Goal: Find specific page/section

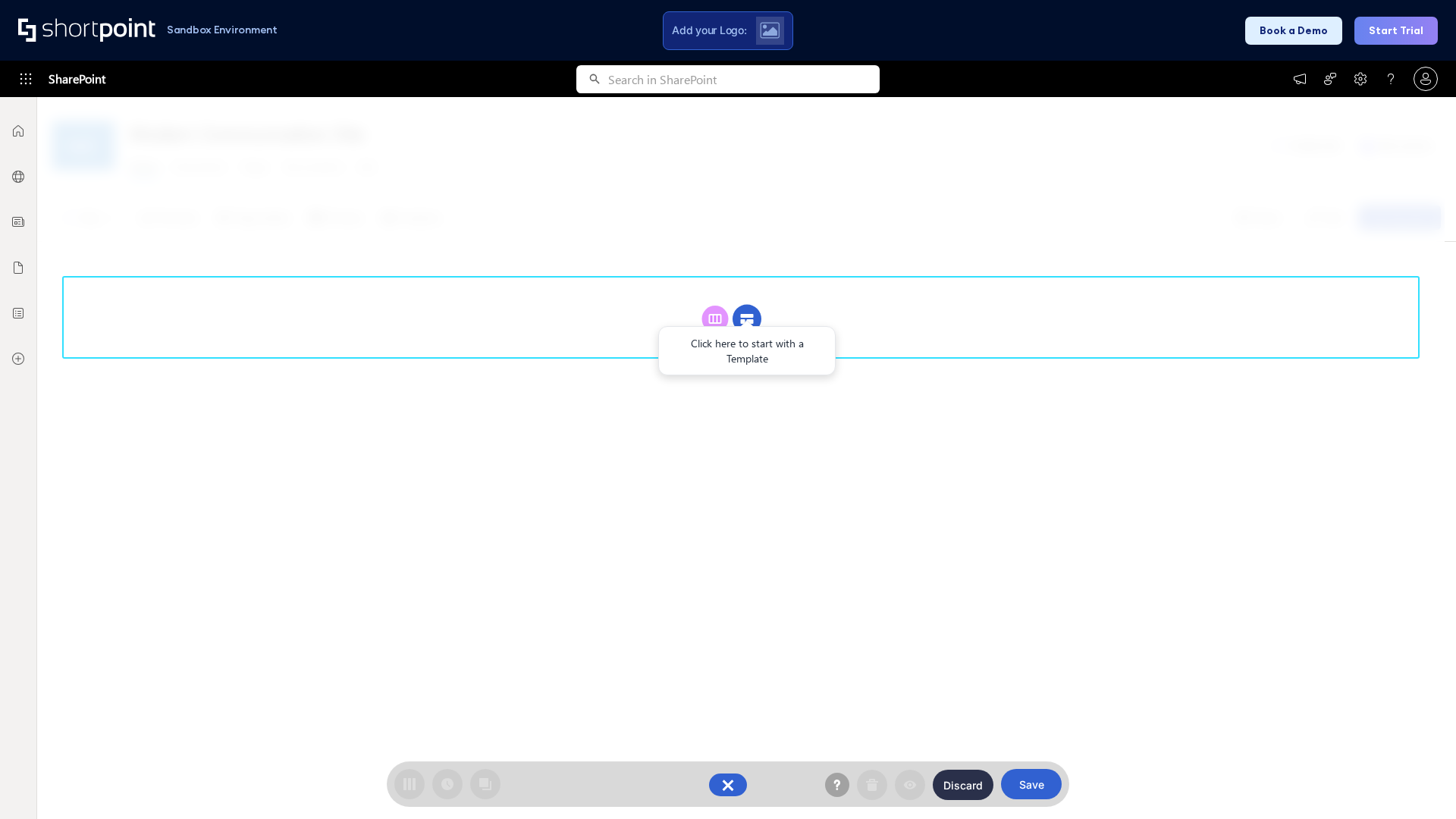
click at [747, 318] on circle at bounding box center [747, 319] width 29 height 29
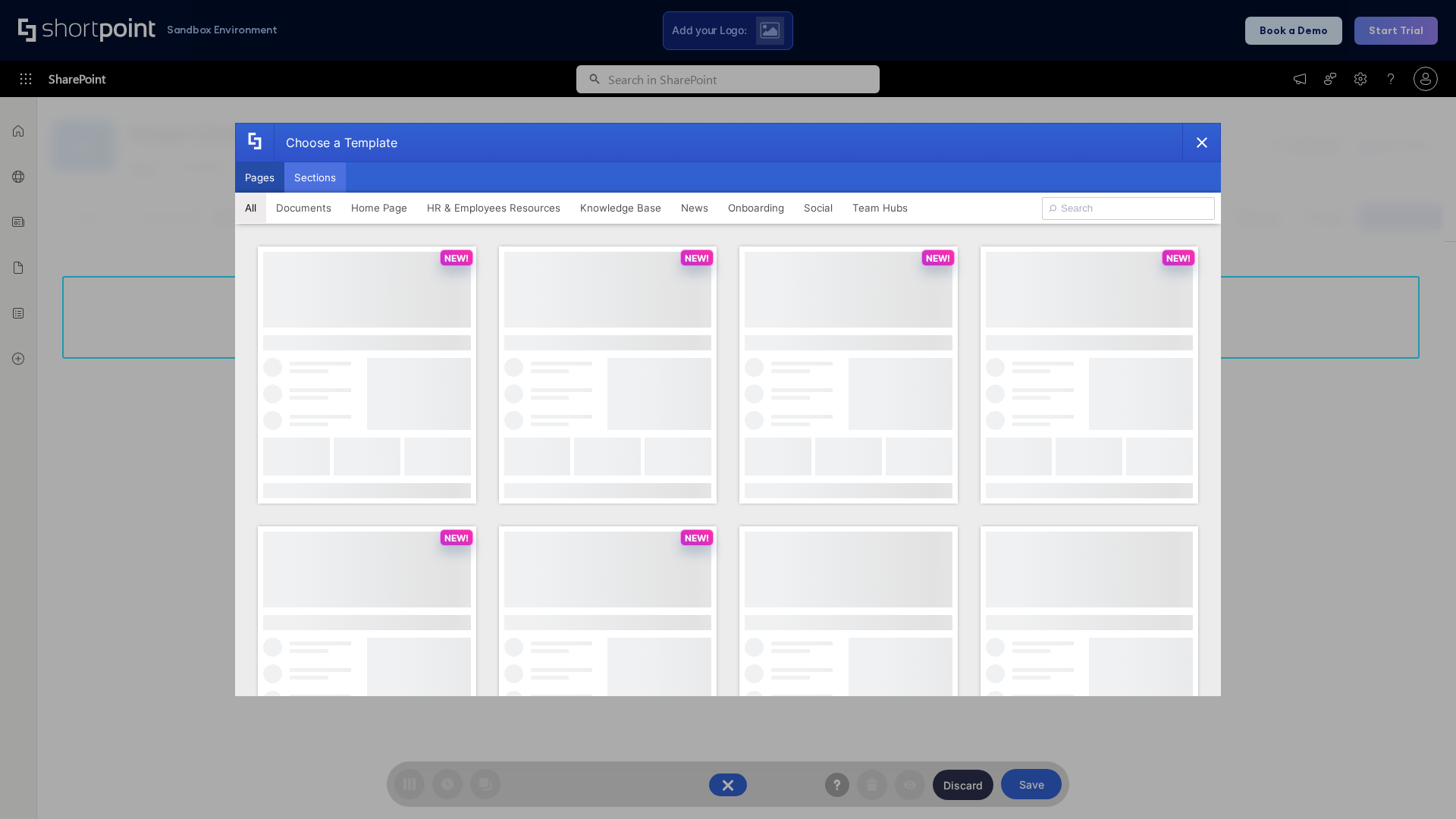
click at [314, 178] on button "Sections" at bounding box center [315, 178] width 62 height 30
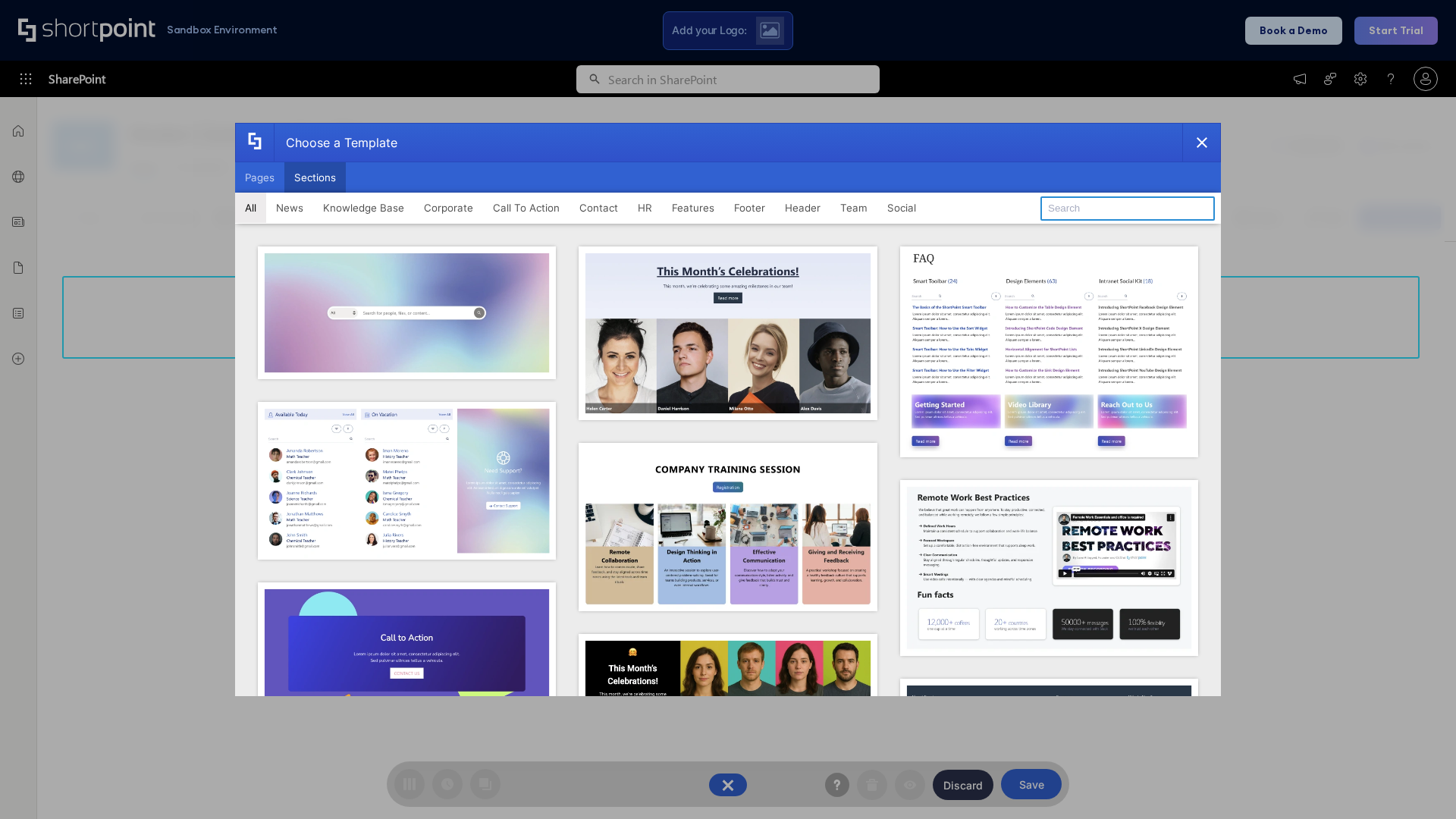
type input "Team News"
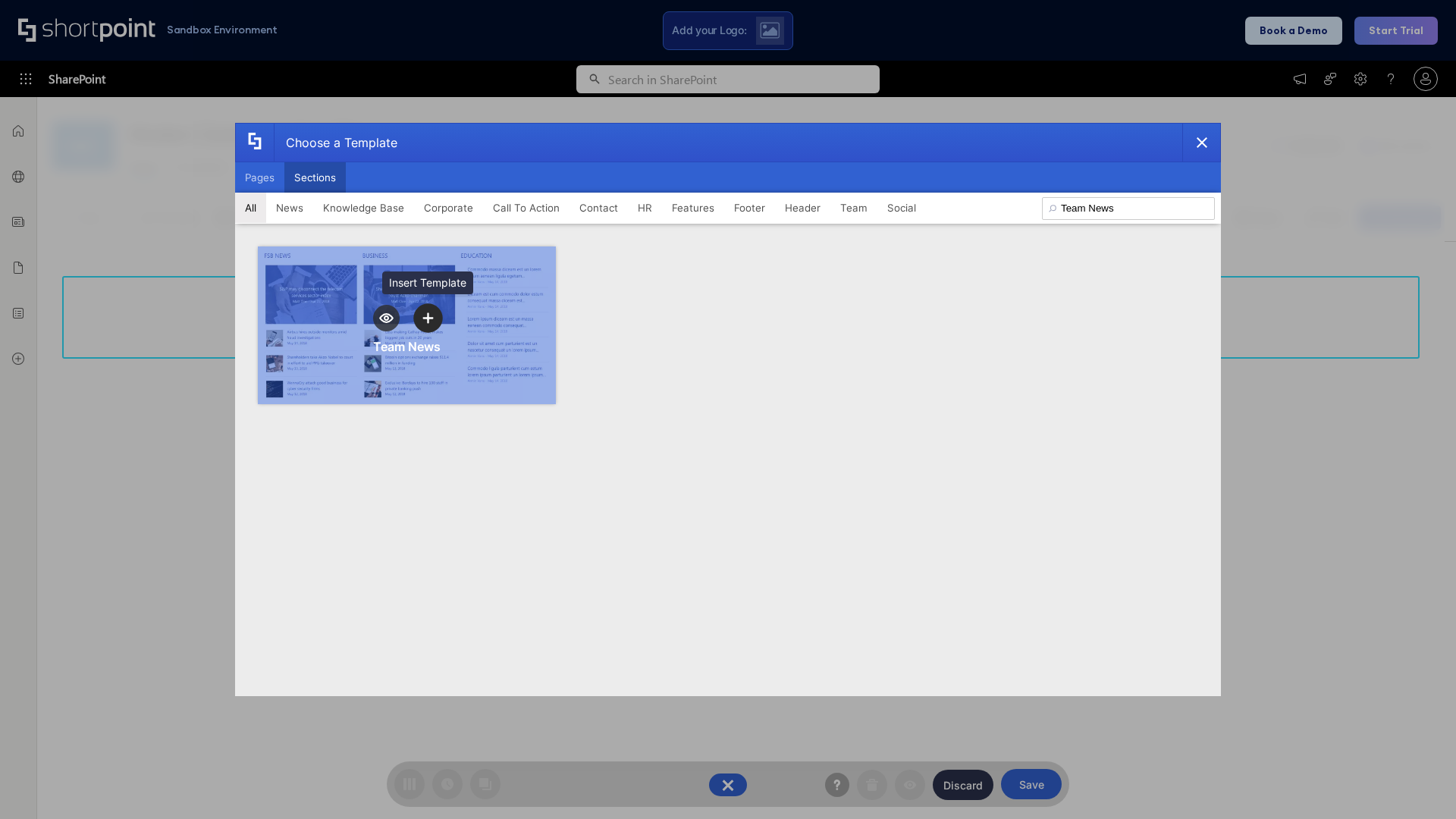
click at [428, 318] on icon "template selector" at bounding box center [427, 318] width 10 height 10
